Goal: Information Seeking & Learning: Learn about a topic

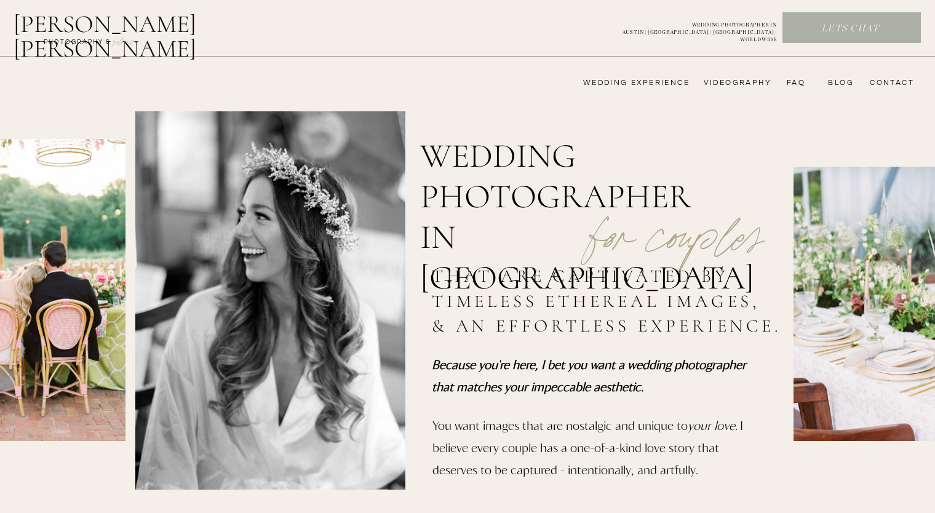
click at [727, 84] on nav "videography" at bounding box center [735, 83] width 71 height 10
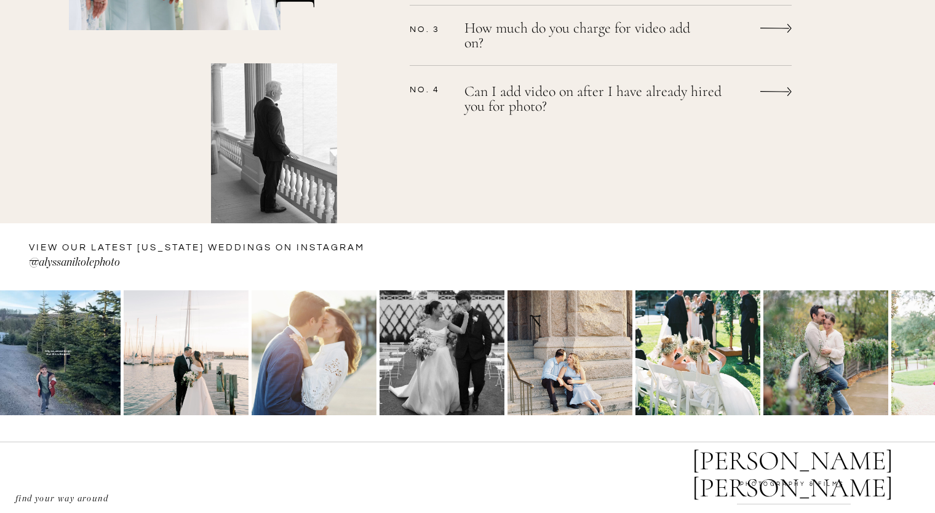
scroll to position [986, 0]
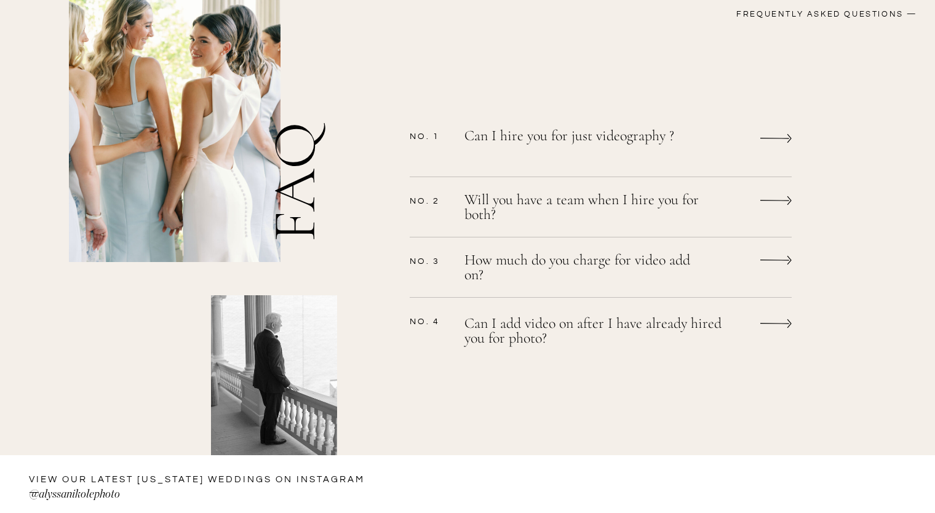
click at [698, 202] on p "Will you have a team when I hire you for both?" at bounding box center [584, 208] width 240 height 33
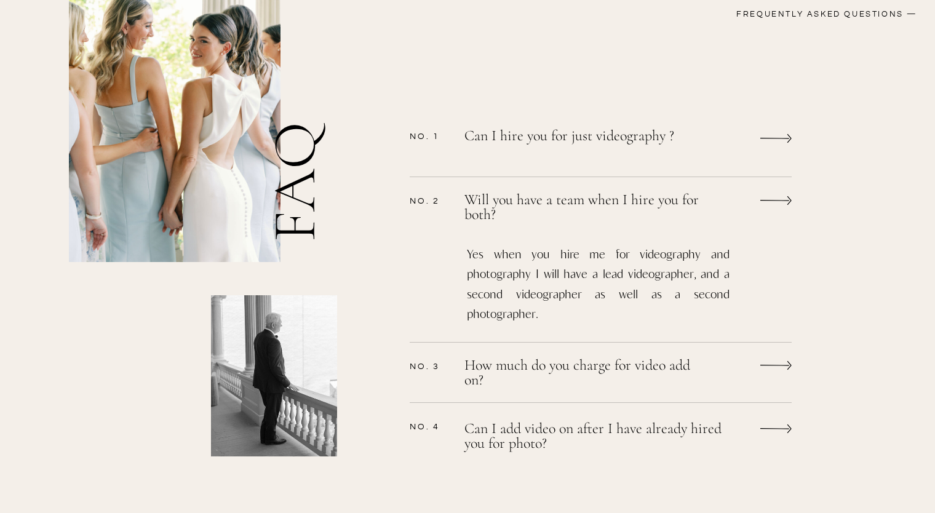
click at [698, 202] on p "Will you have a team when I hire you for both?" at bounding box center [584, 207] width 240 height 30
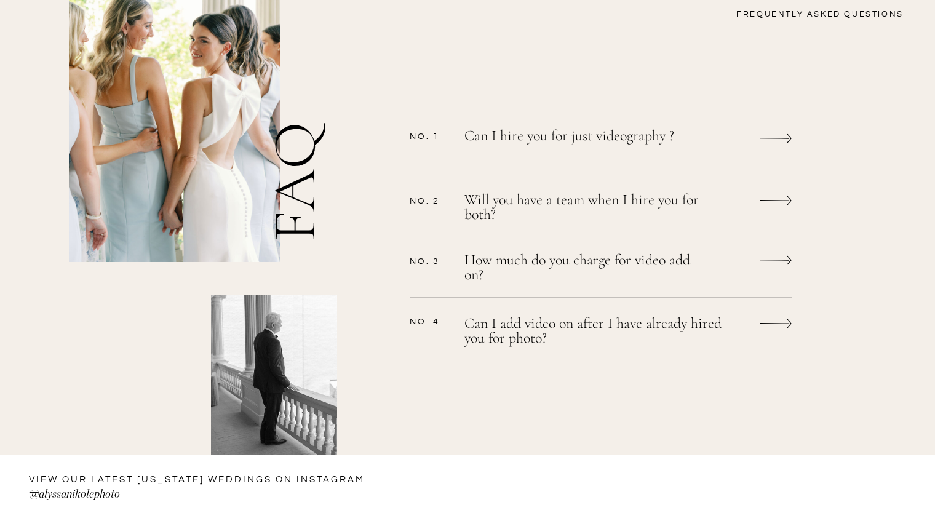
click at [694, 141] on p "Can I hire you for just videography ?" at bounding box center [584, 144] width 240 height 32
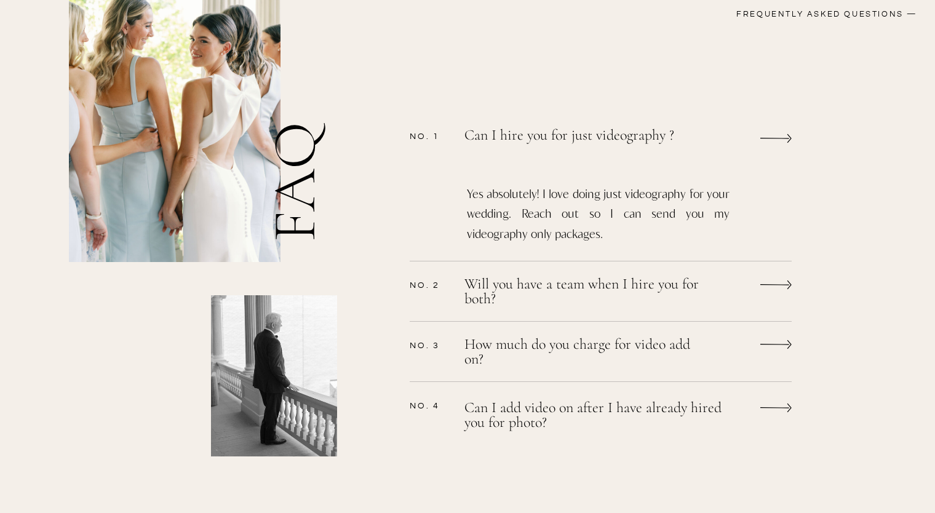
click at [695, 141] on p "Can I hire you for just videography ?" at bounding box center [585, 142] width 242 height 28
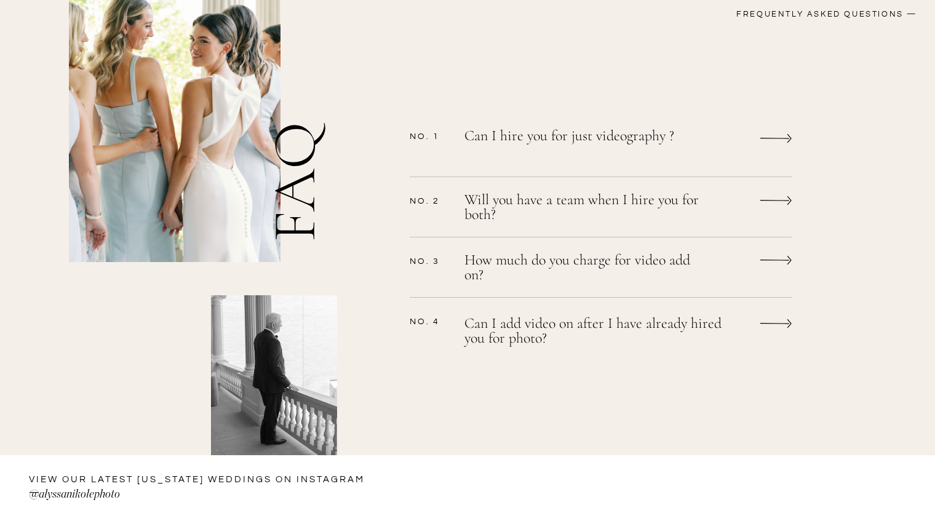
click at [675, 329] on p "Can I add video on after I have already hired you for photo?" at bounding box center [601, 332] width 275 height 33
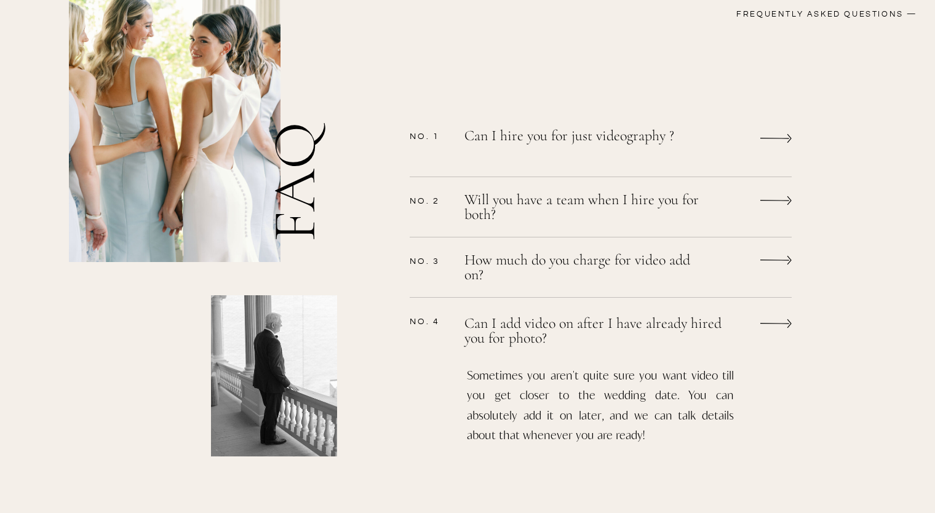
click at [675, 329] on p "Can I add video on after I have already hired you for photo?" at bounding box center [596, 331] width 264 height 30
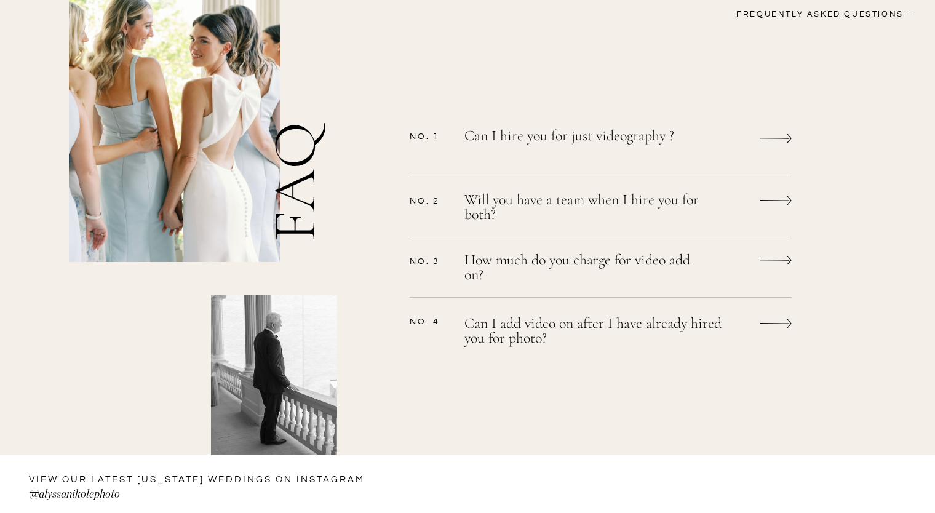
click at [676, 271] on p "How much do you charge for video add on?" at bounding box center [584, 269] width 240 height 33
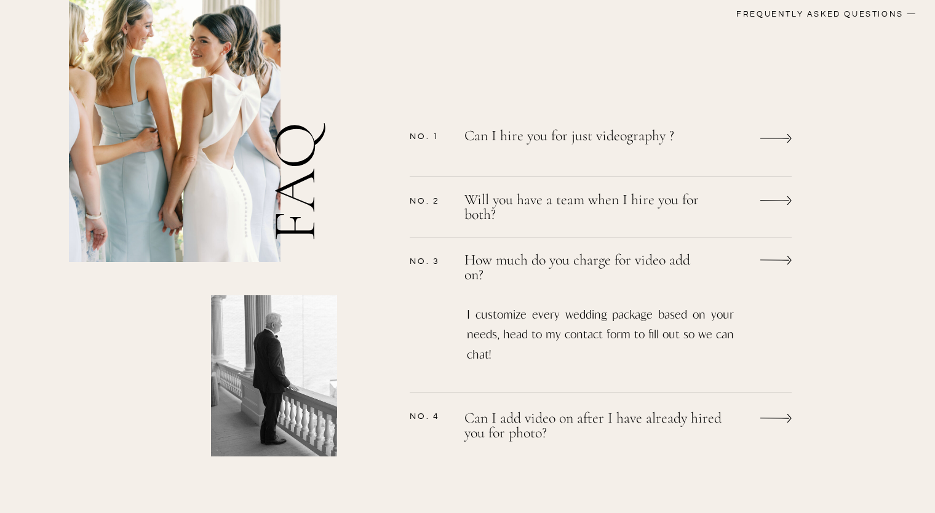
click at [676, 271] on p "How much do you charge for video add on?" at bounding box center [584, 268] width 240 height 30
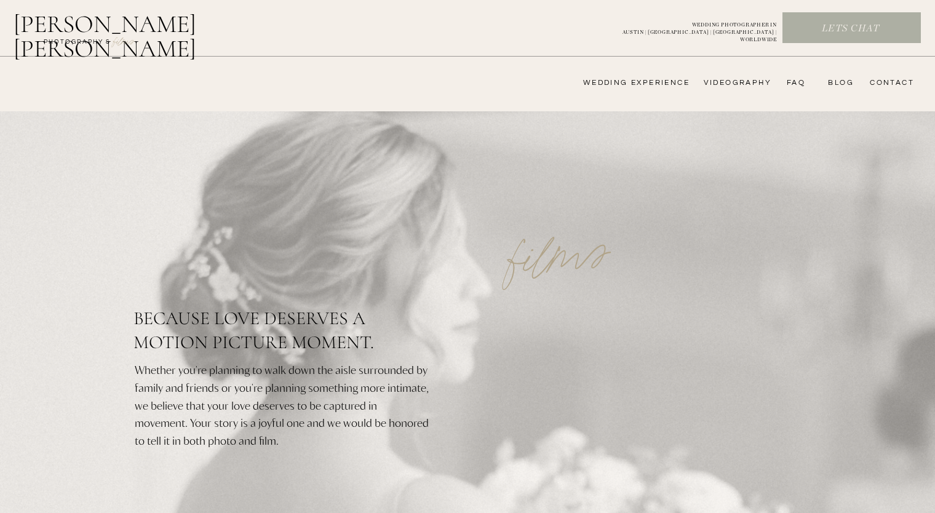
scroll to position [0, 0]
